Goal: Transaction & Acquisition: Purchase product/service

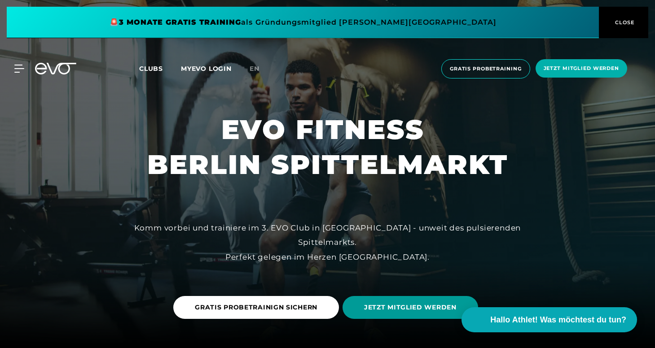
click at [395, 312] on span "JETZT MITGLIED WERDEN" at bounding box center [410, 307] width 92 height 9
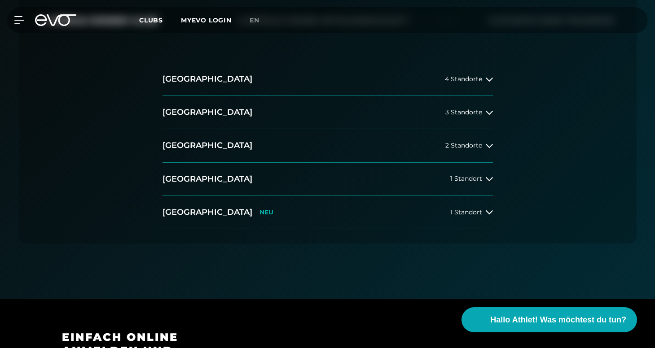
scroll to position [209, 0]
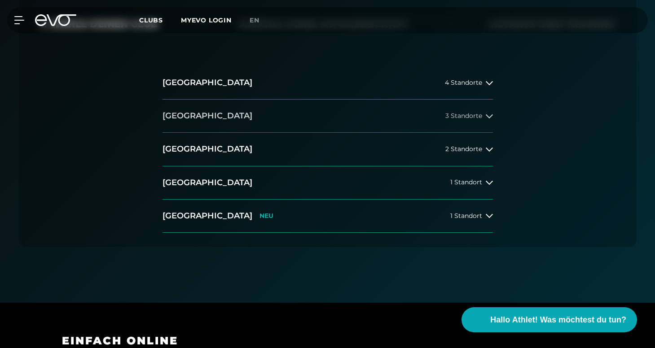
click at [479, 114] on span "3 Standorte" at bounding box center [463, 116] width 37 height 7
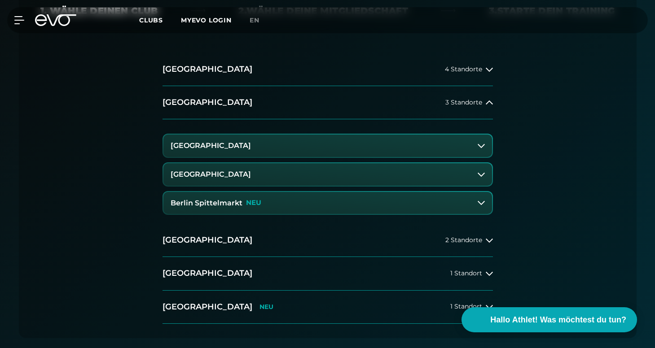
scroll to position [222, 0]
click at [230, 200] on h3 "Berlin Spittelmarkt" at bounding box center [207, 204] width 72 height 8
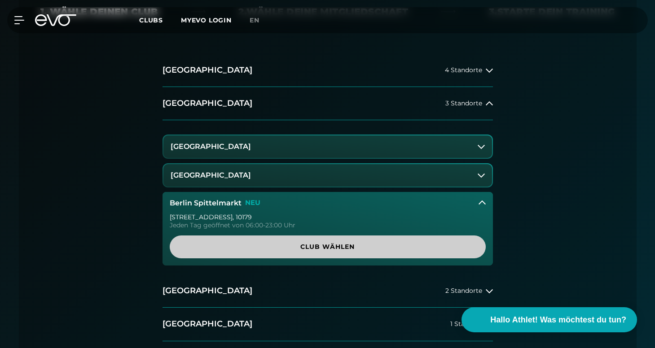
click at [324, 243] on span "Club wählen" at bounding box center [327, 246] width 273 height 9
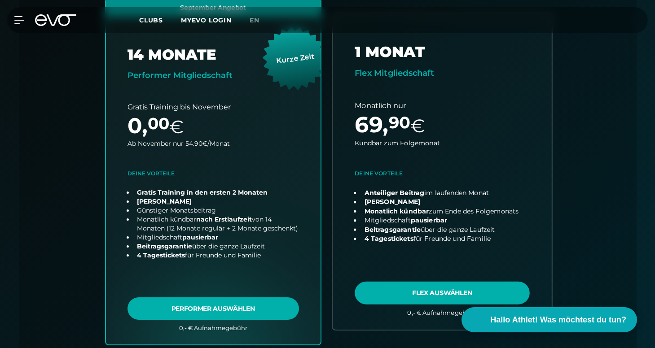
scroll to position [328, 0]
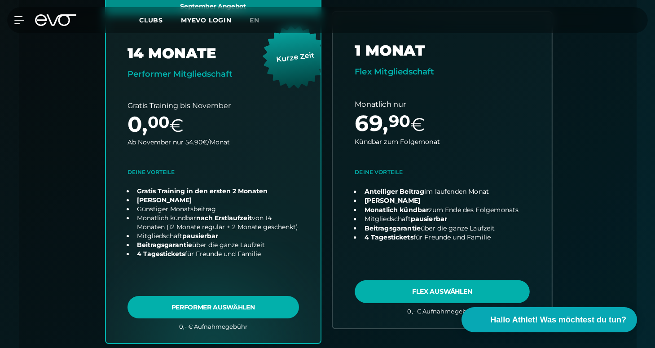
click at [435, 220] on link "choose plan" at bounding box center [442, 170] width 219 height 316
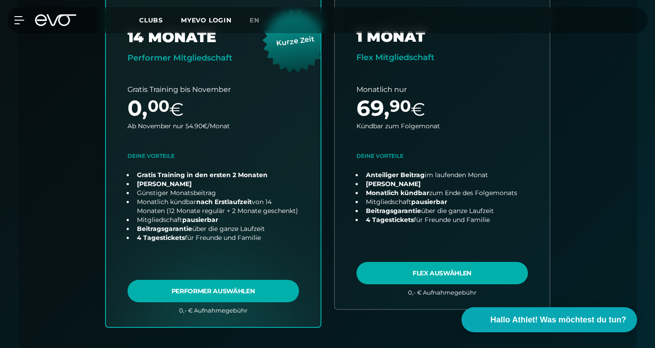
scroll to position [346, 0]
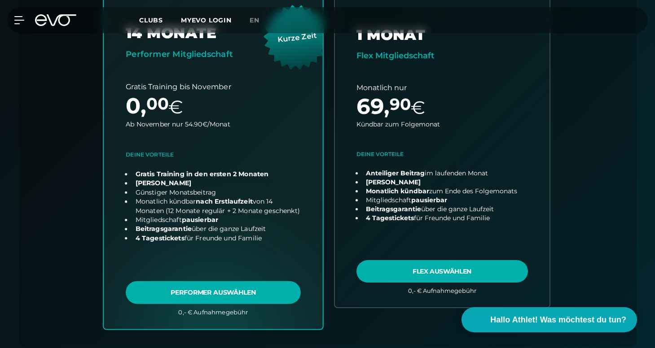
click at [246, 296] on link "choose plan" at bounding box center [213, 152] width 219 height 353
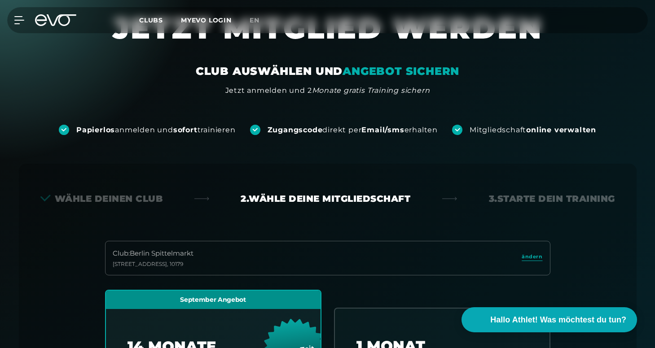
scroll to position [2, 0]
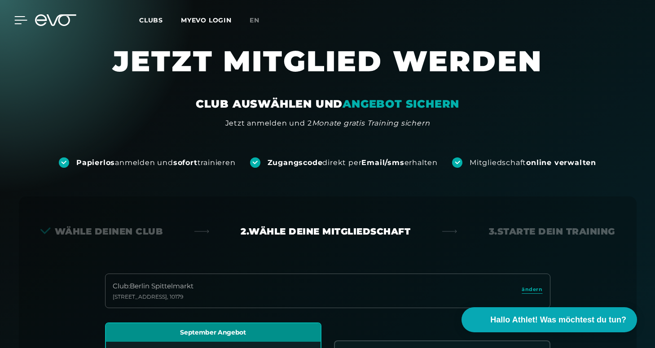
click at [24, 18] on icon at bounding box center [20, 20] width 13 height 8
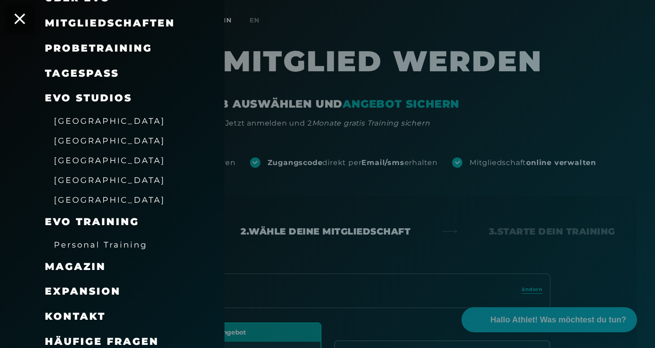
scroll to position [84, 0]
click at [92, 244] on span "Personal Training" at bounding box center [100, 245] width 93 height 9
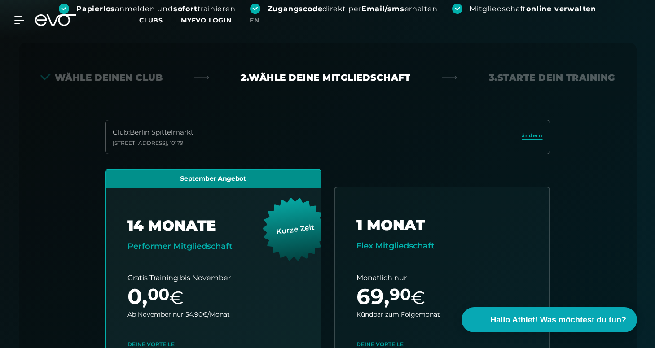
scroll to position [198, 0]
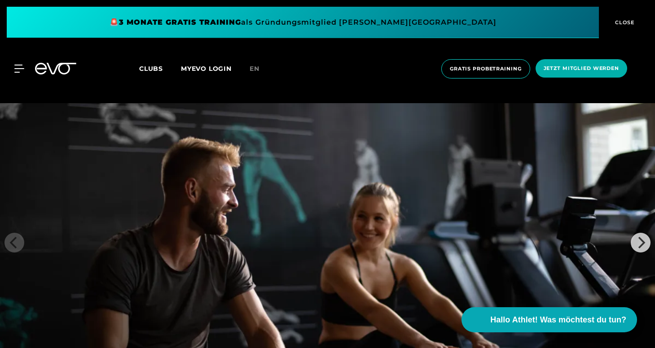
scroll to position [1359, 0]
click at [642, 237] on icon "Next" at bounding box center [641, 243] width 12 height 12
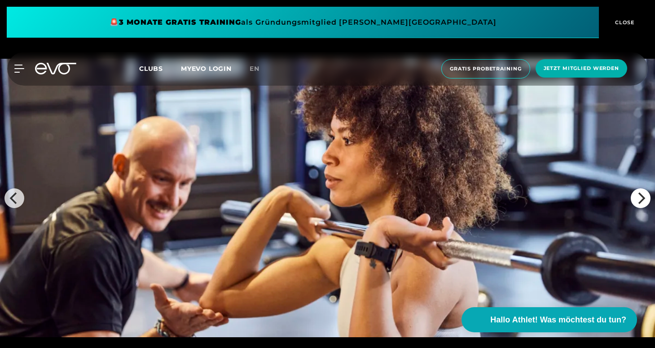
scroll to position [1404, 0]
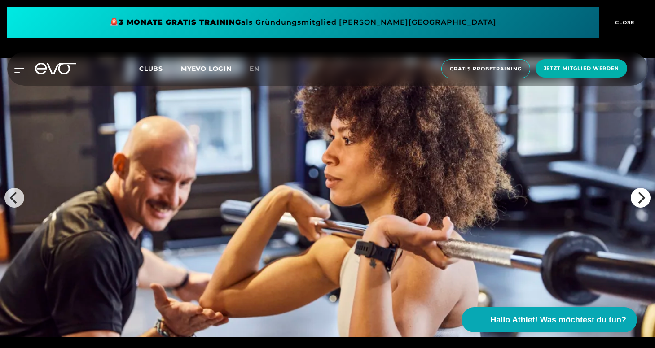
click at [640, 192] on icon "Next" at bounding box center [641, 198] width 7 height 12
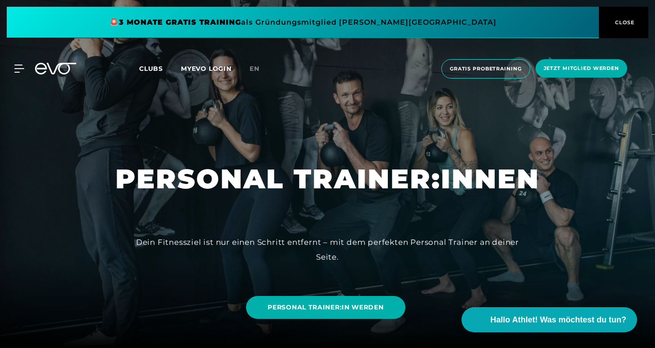
scroll to position [0, 0]
click at [148, 66] on span "Clubs" at bounding box center [151, 69] width 24 height 8
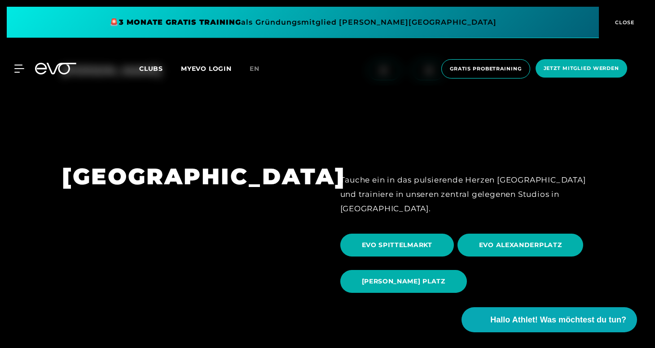
scroll to position [782, 0]
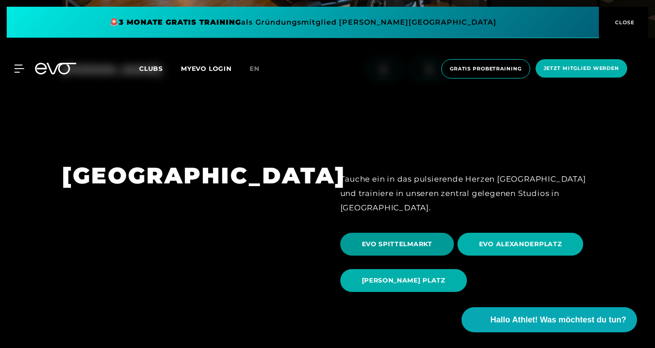
click at [398, 240] on span "EVO SPITTELMARKT" at bounding box center [397, 244] width 70 height 9
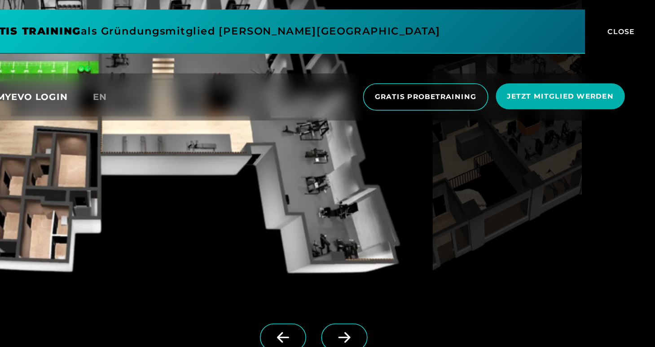
scroll to position [864, 0]
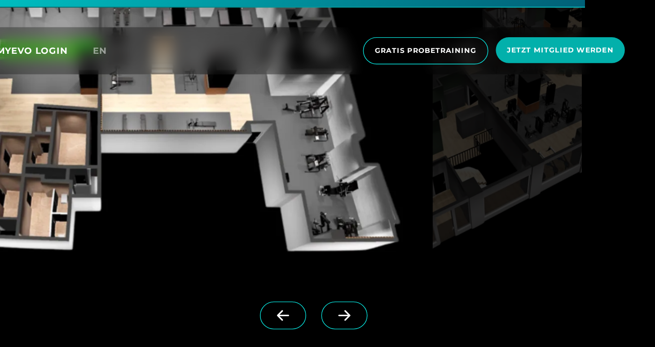
click at [424, 254] on icon at bounding box center [428, 258] width 9 height 8
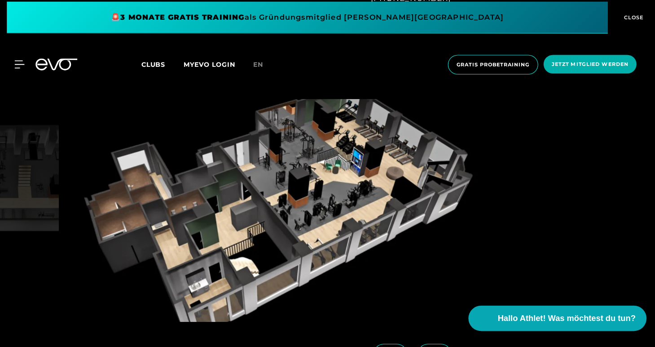
scroll to position [791, 0]
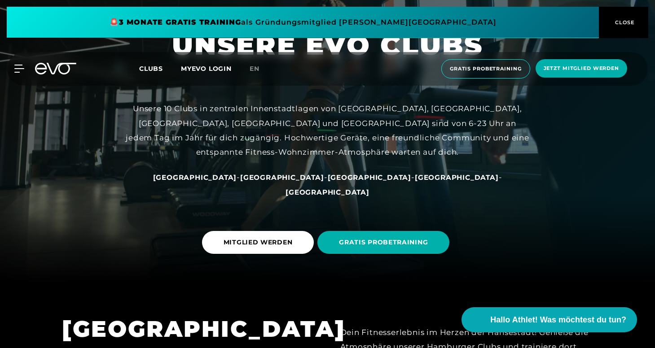
scroll to position [63, 0]
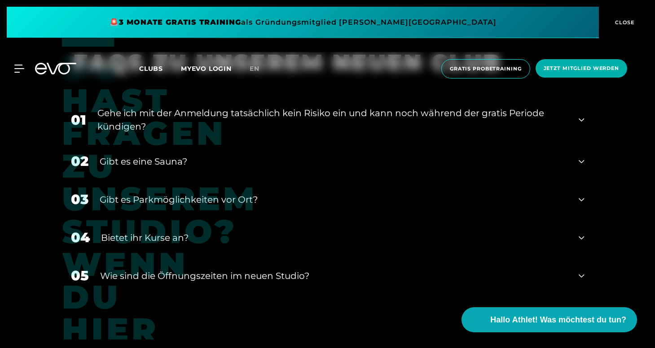
scroll to position [3454, 0]
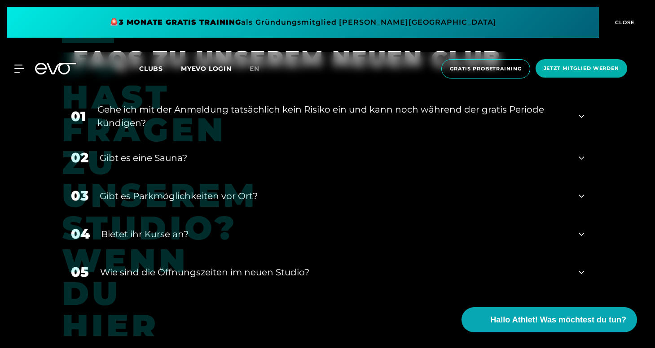
click at [584, 184] on div "03 Gibt es Parkmöglichkeiten vor Ort?" at bounding box center [327, 196] width 531 height 38
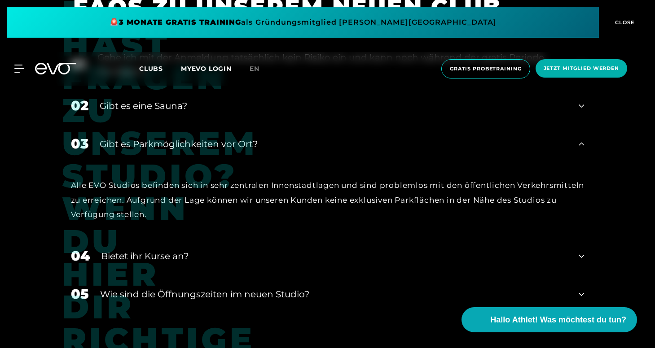
click at [583, 251] on icon at bounding box center [581, 256] width 5 height 11
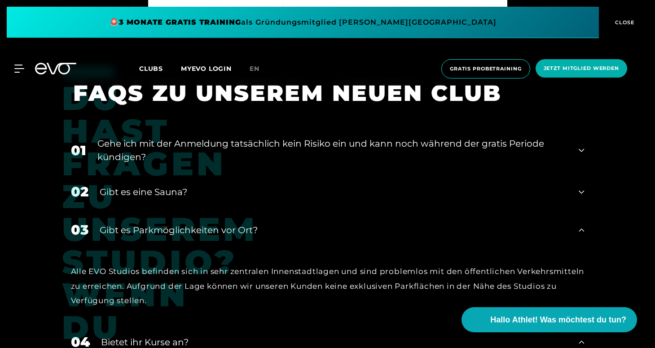
scroll to position [3420, 0]
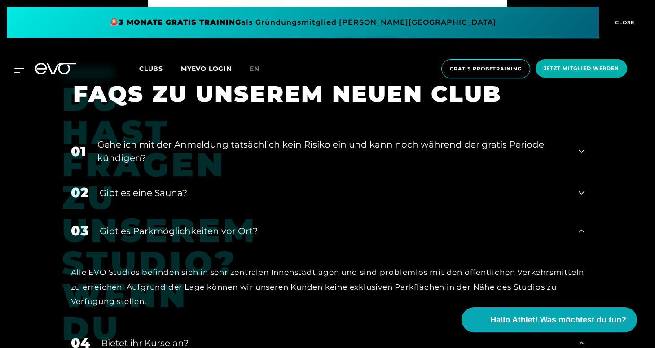
click at [579, 190] on icon at bounding box center [581, 193] width 5 height 11
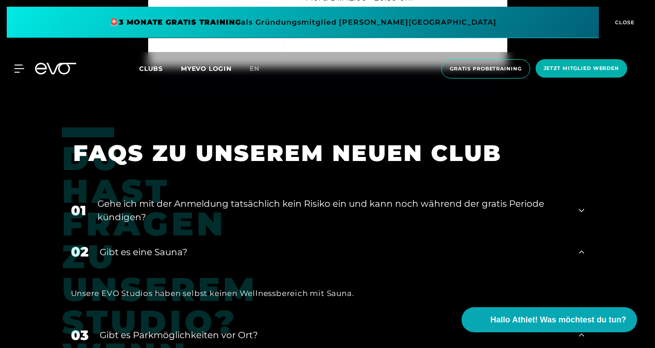
scroll to position [3363, 0]
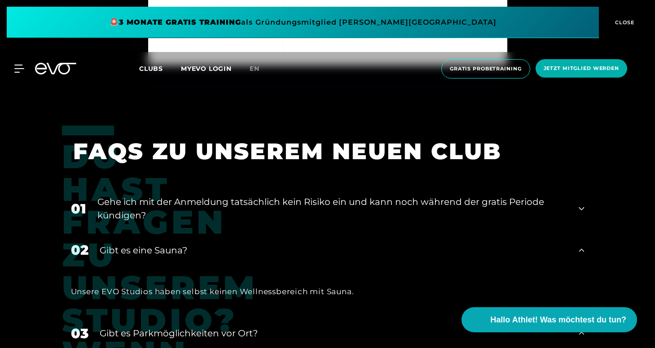
click at [581, 203] on icon at bounding box center [581, 208] width 5 height 11
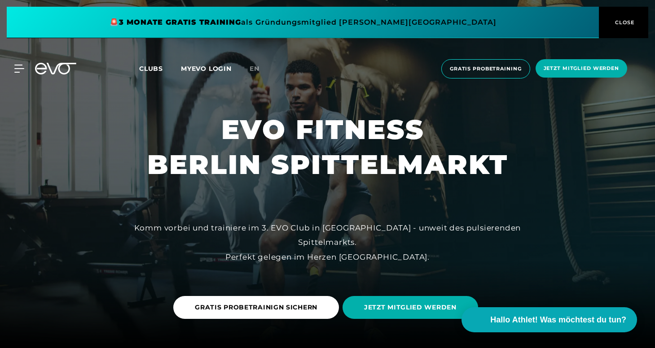
scroll to position [0, 0]
